Goal: Information Seeking & Learning: Compare options

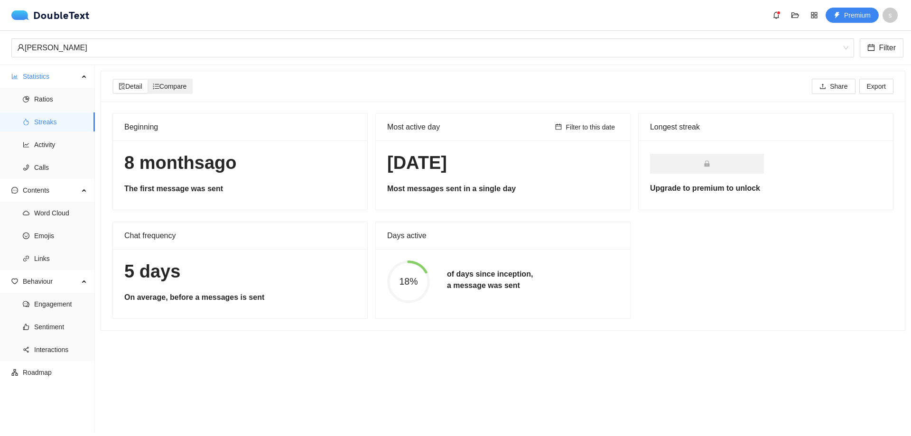
click at [183, 86] on span "Compare" at bounding box center [170, 87] width 34 height 8
click at [148, 80] on input "Compare" at bounding box center [148, 80] width 0 height 0
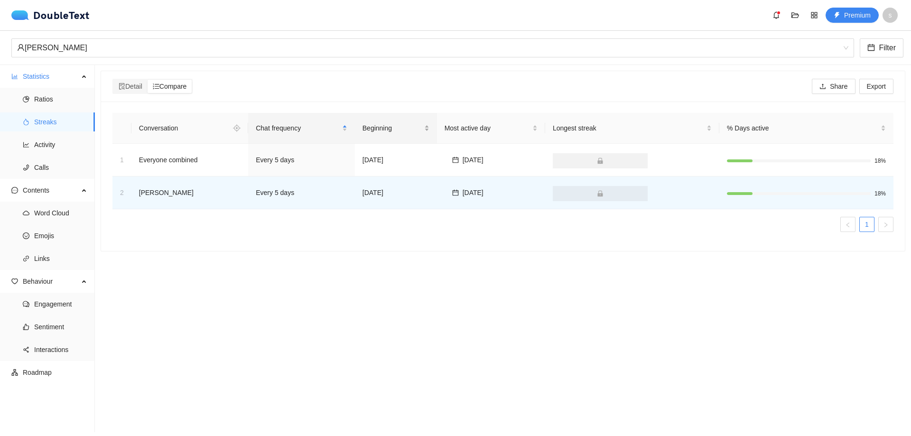
click at [407, 126] on span "Beginning" at bounding box center [393, 128] width 60 height 10
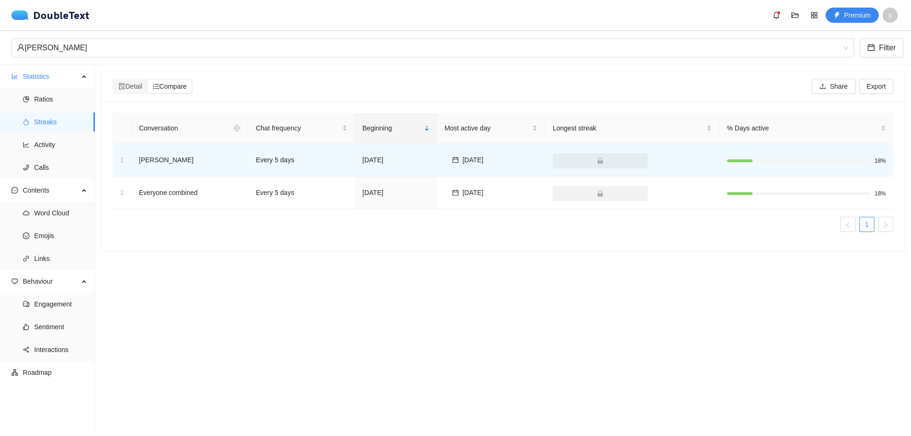
click at [357, 272] on section "Detail Compare Share Export Conversation Chat frequency Beginning Most active d…" at bounding box center [503, 248] width 816 height 367
click at [34, 144] on span "Activity" at bounding box center [60, 144] width 53 height 19
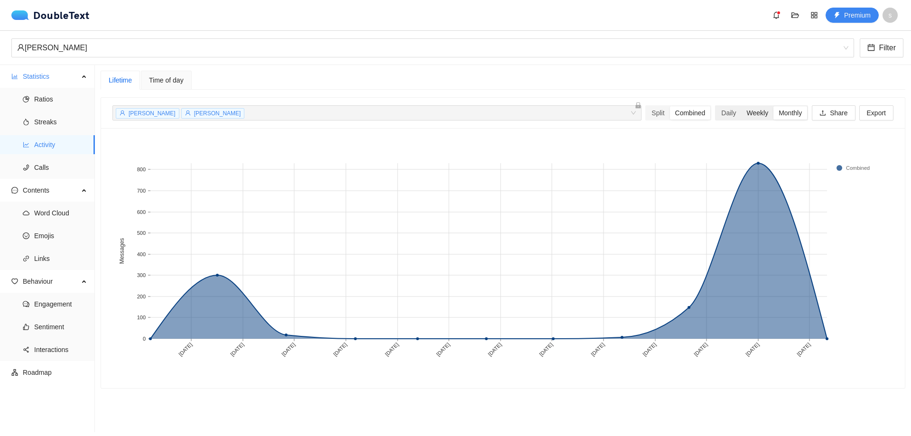
click at [757, 115] on div "Weekly" at bounding box center [757, 112] width 32 height 13
click at [741, 106] on input "Weekly" at bounding box center [741, 106] width 0 height 0
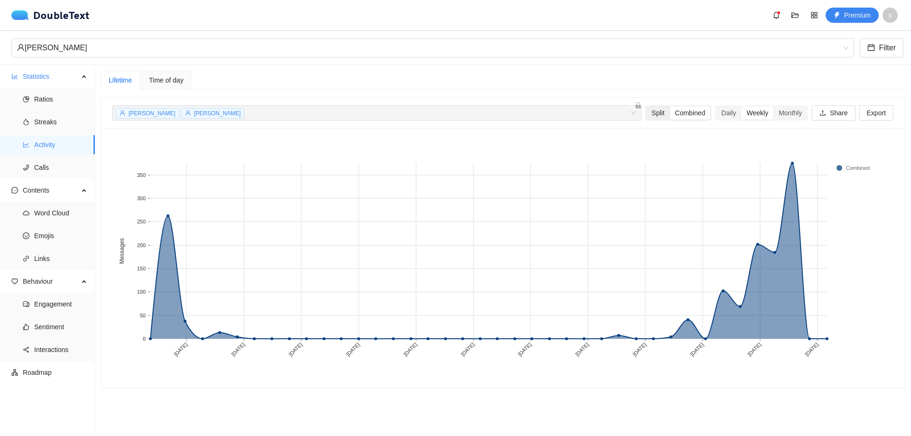
click at [653, 116] on div "Split" at bounding box center [657, 112] width 23 height 13
click at [646, 106] on input "Split" at bounding box center [646, 106] width 0 height 0
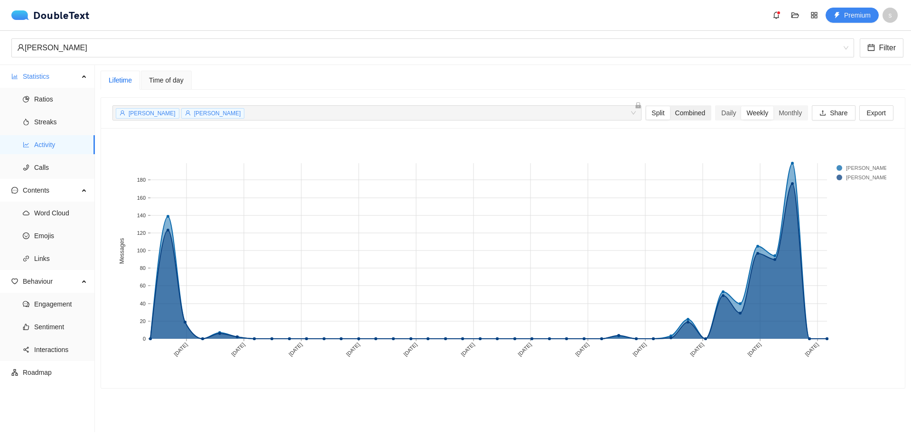
click at [673, 114] on div "Combined" at bounding box center [690, 112] width 41 height 13
click at [670, 106] on input "Combined" at bounding box center [670, 106] width 0 height 0
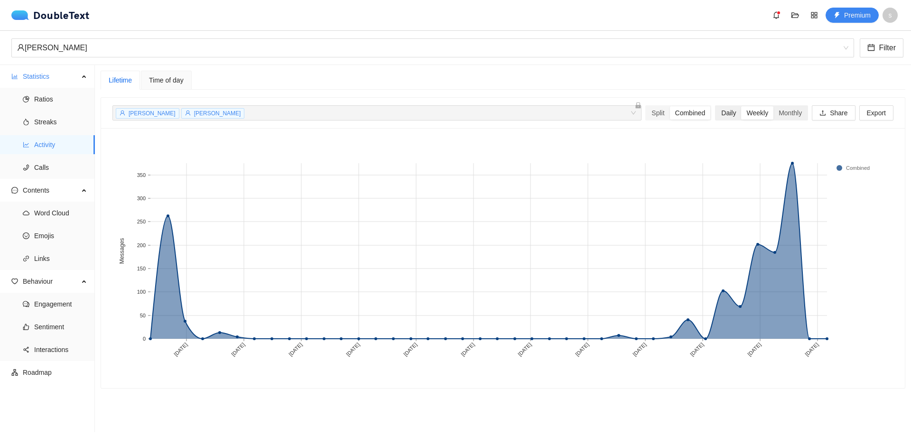
click at [719, 113] on div "Daily" at bounding box center [728, 112] width 25 height 13
click at [716, 106] on input "Daily" at bounding box center [716, 106] width 0 height 0
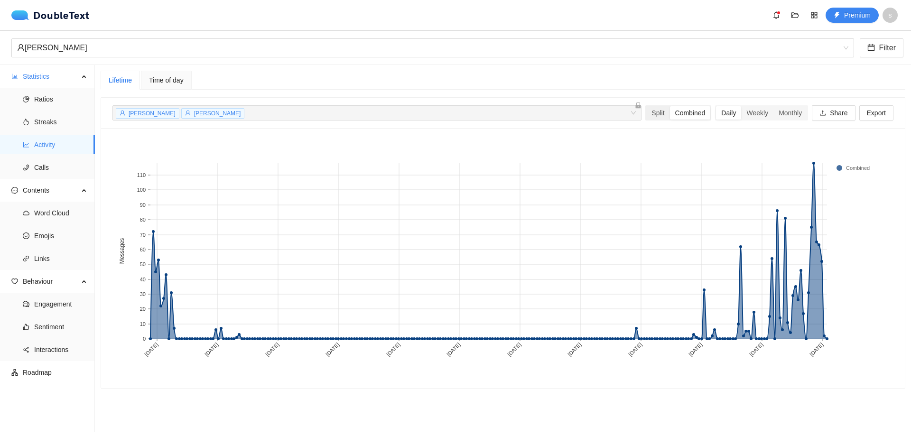
click at [692, 113] on div "Combined" at bounding box center [690, 112] width 41 height 13
click at [670, 106] on input "Combined" at bounding box center [670, 106] width 0 height 0
click at [748, 111] on div "Weekly" at bounding box center [757, 112] width 32 height 13
click at [741, 106] on input "Weekly" at bounding box center [741, 106] width 0 height 0
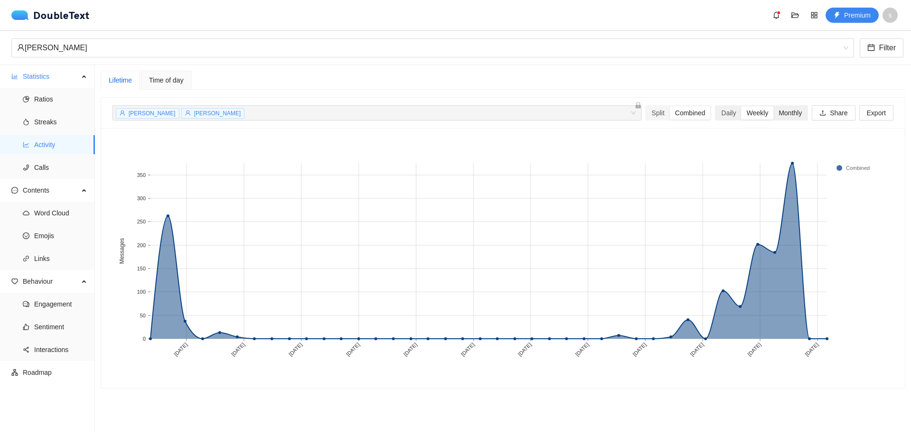
click at [779, 116] on div "Monthly" at bounding box center [791, 112] width 34 height 13
click at [774, 106] on input "Monthly" at bounding box center [774, 106] width 0 height 0
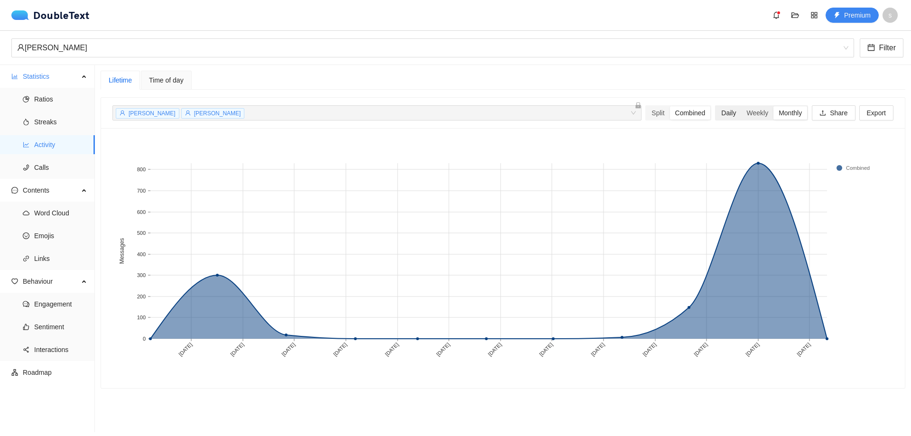
click at [723, 113] on div "Daily" at bounding box center [728, 112] width 25 height 13
click at [716, 106] on input "Daily" at bounding box center [716, 106] width 0 height 0
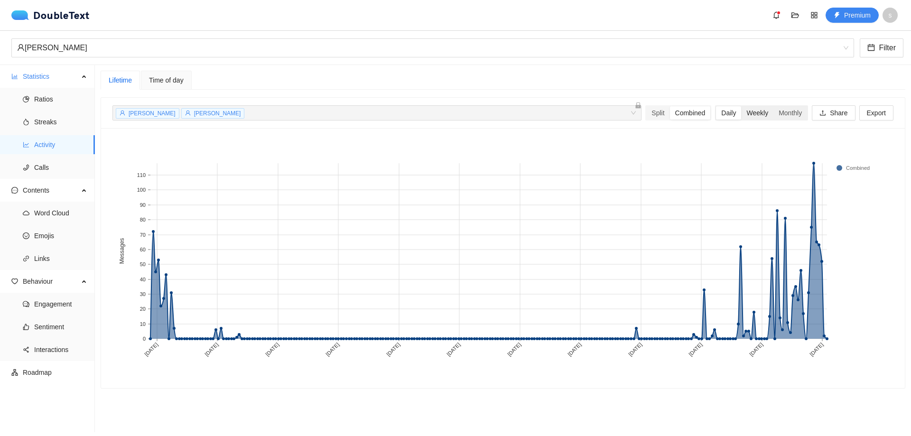
click at [747, 113] on div "Weekly" at bounding box center [757, 112] width 32 height 13
click at [741, 106] on input "Weekly" at bounding box center [741, 106] width 0 height 0
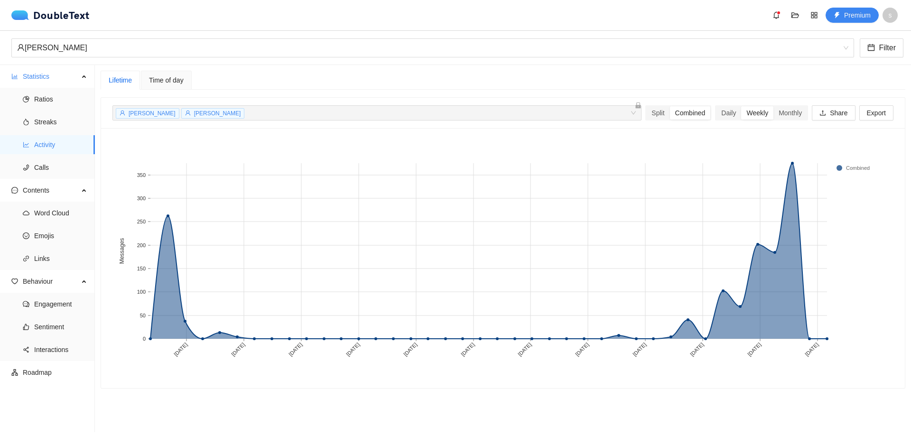
click at [159, 72] on div "Time of day" at bounding box center [166, 80] width 51 height 19
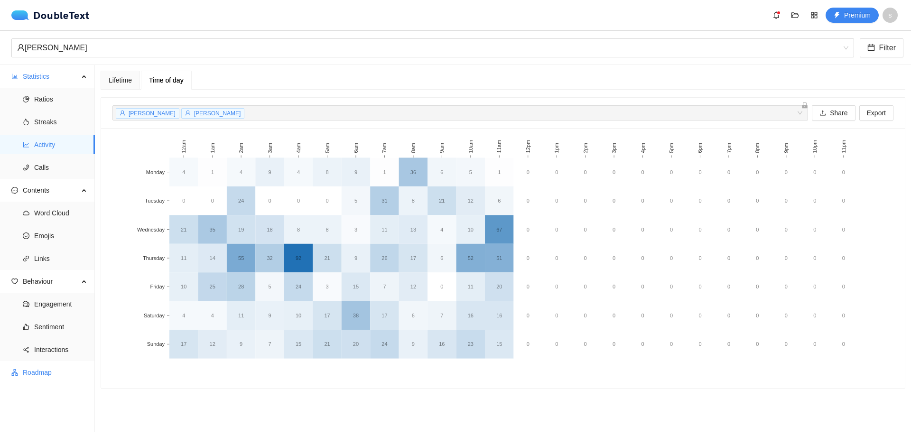
click at [35, 377] on span "Roadmap" at bounding box center [55, 372] width 65 height 19
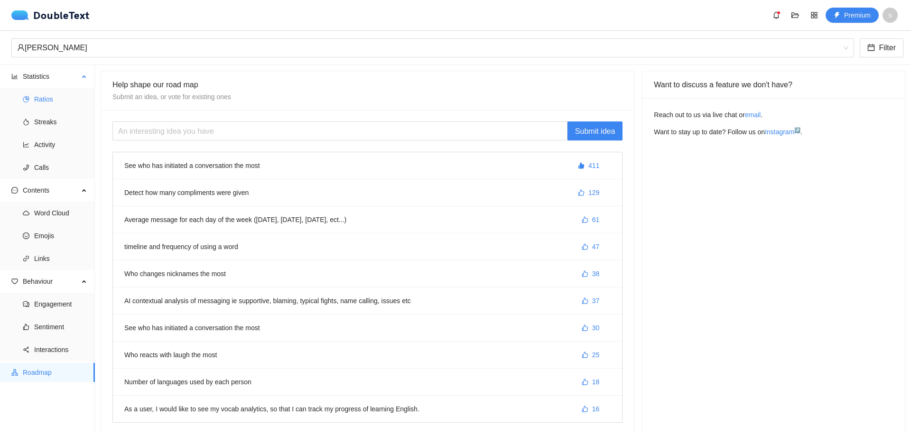
click at [40, 95] on span "Ratios" at bounding box center [60, 99] width 53 height 19
